Goal: Task Accomplishment & Management: Manage account settings

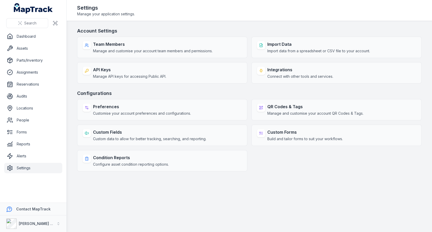
click at [250, 25] on main "Account Settings Team Members Manage and customise your account team members an…" at bounding box center [249, 126] width 365 height 211
click at [30, 52] on link "Assets" at bounding box center [33, 48] width 58 height 10
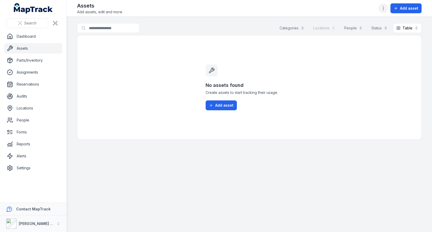
click at [385, 5] on button "button" at bounding box center [383, 8] width 10 height 10
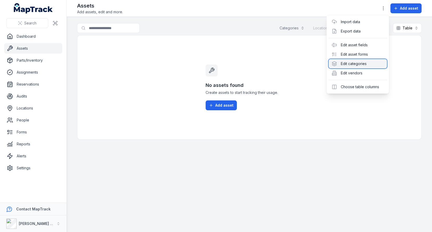
click at [358, 64] on div "Edit categories" at bounding box center [358, 63] width 58 height 9
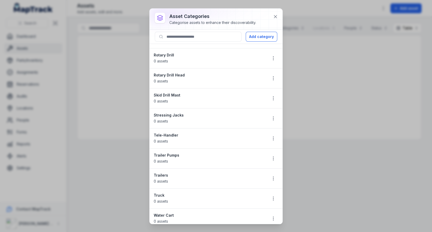
scroll to position [175, 0]
click at [272, 114] on button "button" at bounding box center [273, 119] width 10 height 10
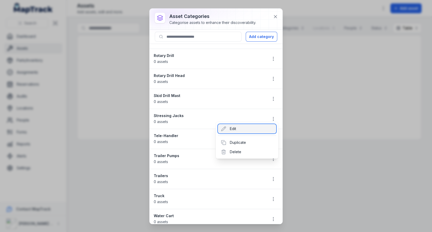
click at [249, 127] on div "Edit" at bounding box center [247, 128] width 58 height 9
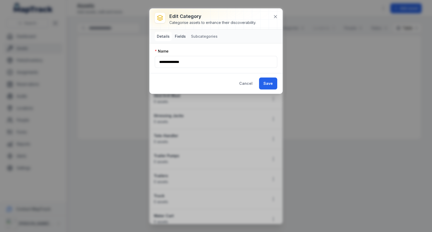
click at [173, 35] on button "Fields" at bounding box center [180, 36] width 15 height 9
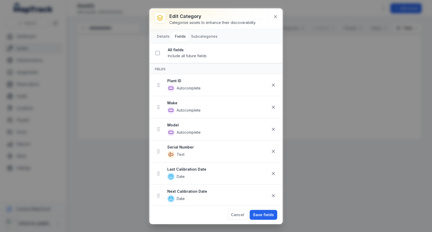
scroll to position [11, 0]
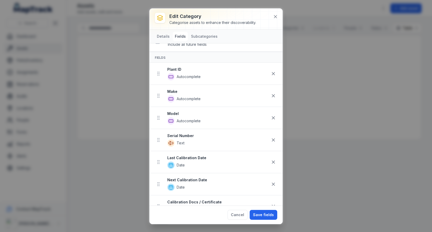
click at [178, 69] on strong "Plant ID" at bounding box center [217, 69] width 101 height 5
click at [194, 69] on strong "Plant ID" at bounding box center [217, 69] width 101 height 5
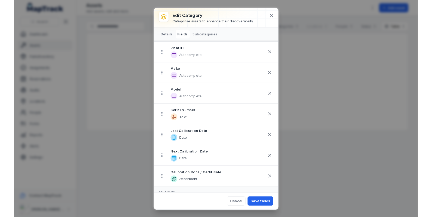
scroll to position [31, 0]
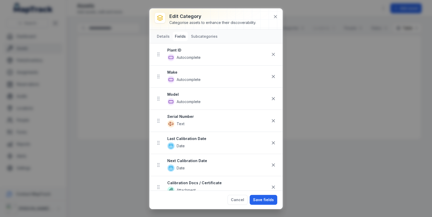
click at [180, 48] on strong "Plant ID" at bounding box center [217, 50] width 101 height 5
click at [201, 51] on strong "Plant ID" at bounding box center [217, 50] width 101 height 5
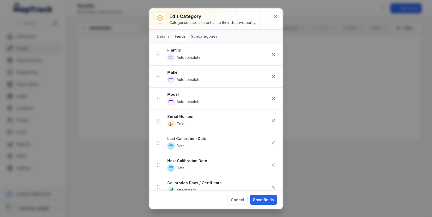
click at [201, 51] on strong "Plant ID" at bounding box center [217, 50] width 101 height 5
click at [188, 50] on strong "Plant ID" at bounding box center [217, 50] width 101 height 5
click at [178, 48] on strong "Plant ID" at bounding box center [217, 50] width 101 height 5
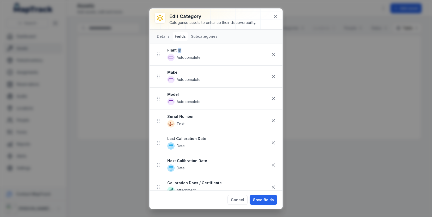
click at [178, 48] on strong "Plant ID" at bounding box center [217, 50] width 101 height 5
click at [192, 51] on strong "Plant ID" at bounding box center [217, 50] width 101 height 5
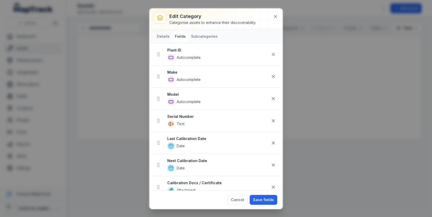
click at [189, 56] on span "Autocomplete" at bounding box center [189, 57] width 24 height 5
click at [180, 51] on strong "Plant ID" at bounding box center [217, 50] width 101 height 5
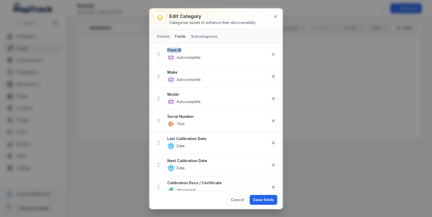
click at [180, 51] on strong "Plant ID" at bounding box center [217, 50] width 101 height 5
click at [185, 114] on strong "Serial Number" at bounding box center [217, 116] width 101 height 5
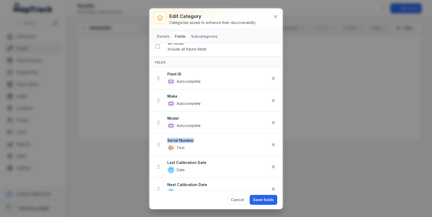
scroll to position [0, 0]
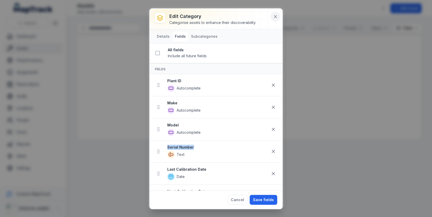
click at [277, 13] on button at bounding box center [276, 17] width 10 height 10
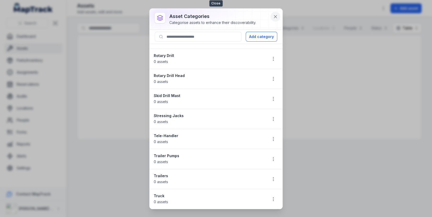
click at [277, 20] on button at bounding box center [276, 17] width 10 height 10
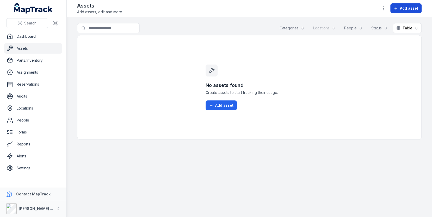
click at [396, 12] on button "Add asset" at bounding box center [405, 8] width 31 height 10
